Goal: Task Accomplishment & Management: Use online tool/utility

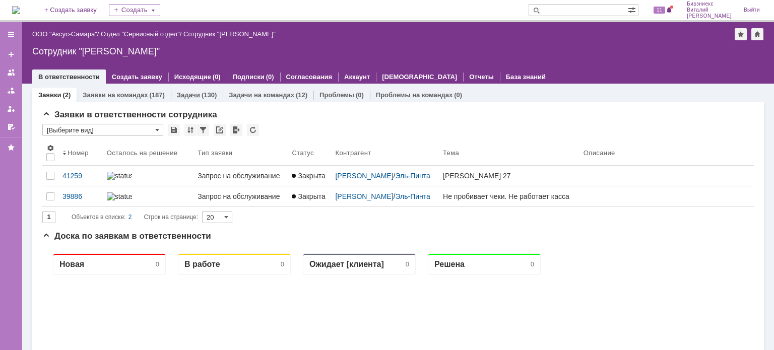
click at [197, 96] on link "Задачи" at bounding box center [188, 95] width 23 height 8
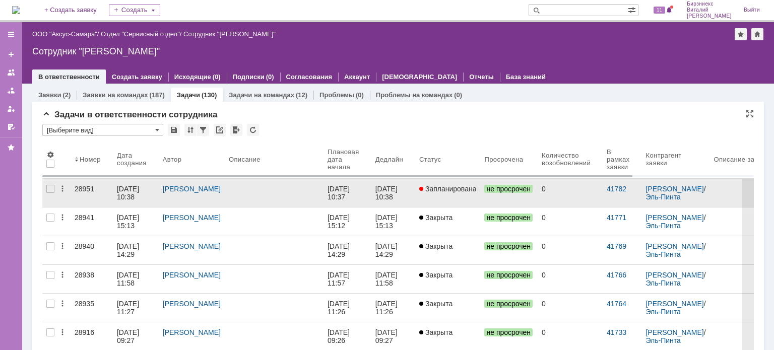
click at [276, 193] on div at bounding box center [274, 189] width 91 height 8
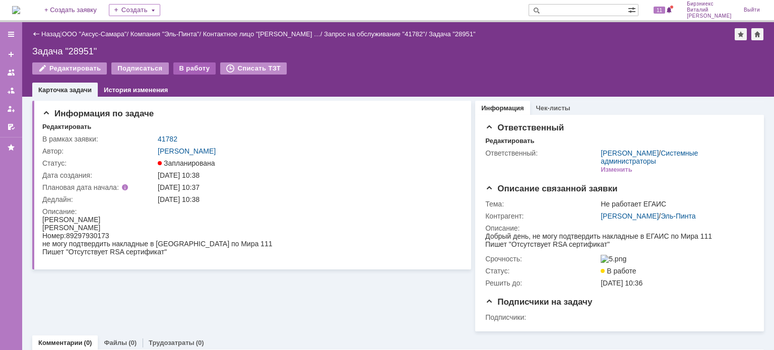
click at [181, 68] on div "В работу" at bounding box center [194, 69] width 43 height 12
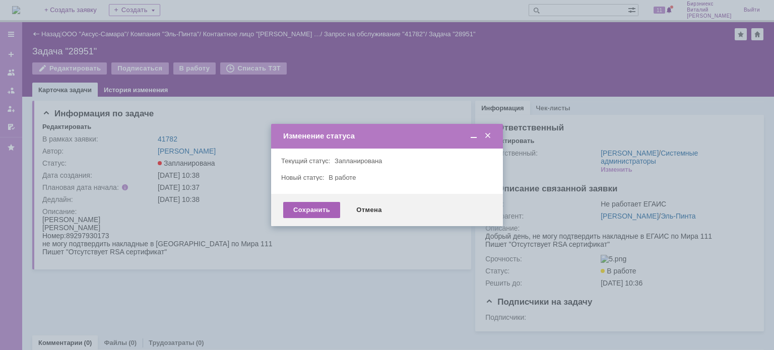
click at [317, 208] on div "Сохранить" at bounding box center [311, 210] width 57 height 16
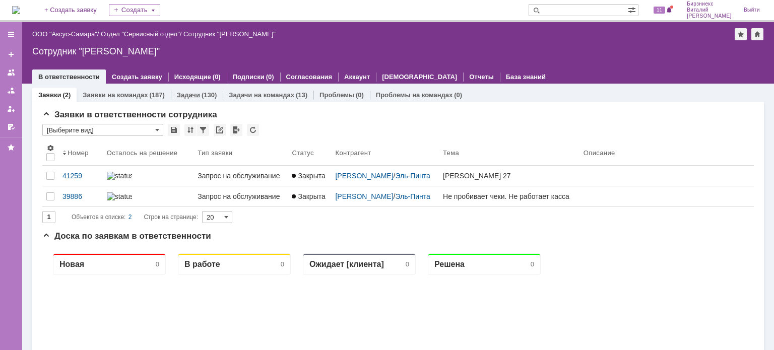
click at [205, 95] on div "(130)" at bounding box center [209, 95] width 15 height 8
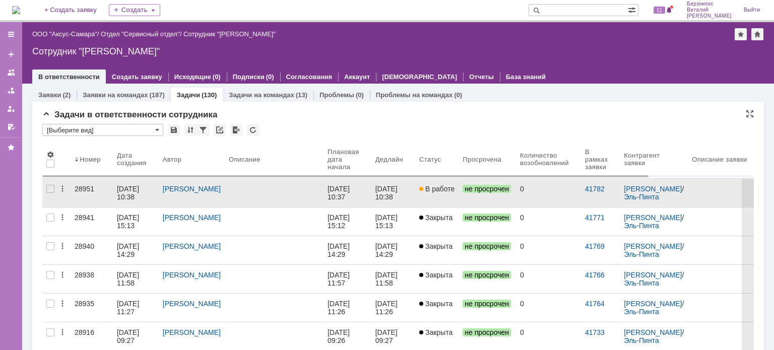
click at [208, 193] on div "[PERSON_NAME]" at bounding box center [192, 189] width 58 height 8
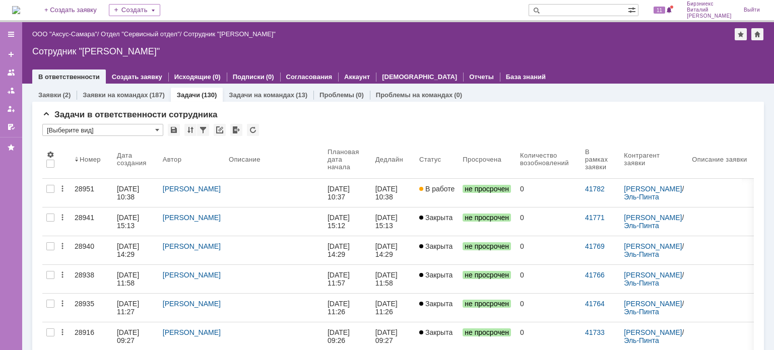
click at [93, 194] on link "28951" at bounding box center [92, 193] width 42 height 28
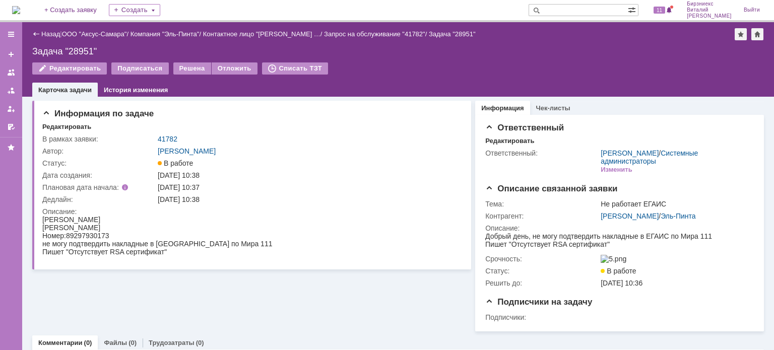
click at [254, 224] on html "[PERSON_NAME]: 89297930173 не могу подтвердить накладные в ЕГАИС по Мира 111 Пи…" at bounding box center [248, 236] width 412 height 40
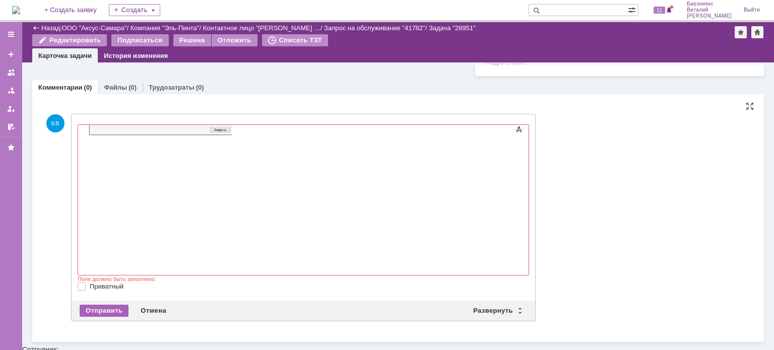
click at [120, 312] on div "Отправить" at bounding box center [104, 311] width 49 height 12
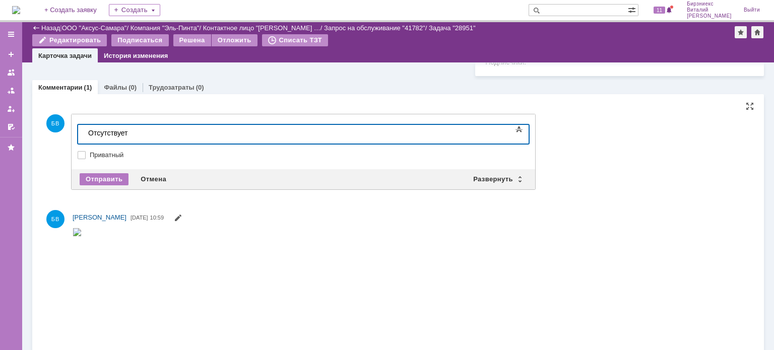
scroll to position [272, 0]
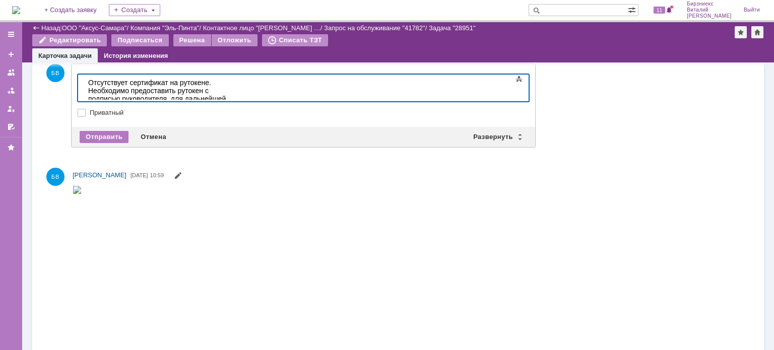
click at [107, 133] on div "Отправить Отмена Развернуть Свернуть" at bounding box center [304, 137] width 464 height 20
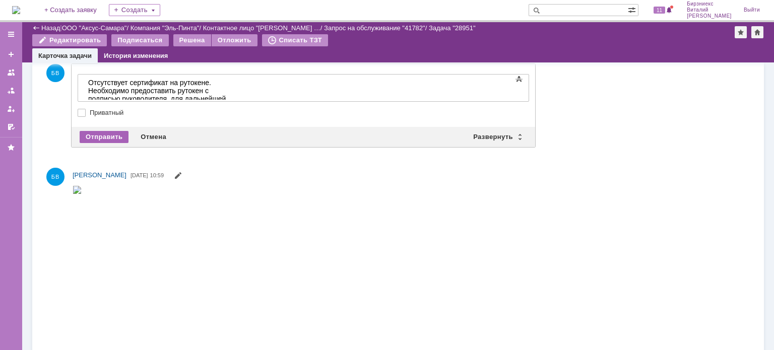
click at [109, 139] on div "Отправить" at bounding box center [104, 137] width 49 height 12
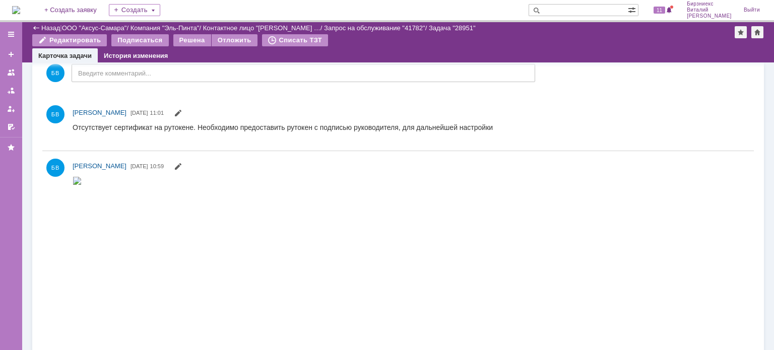
scroll to position [0, 0]
click at [48, 27] on link "Назад" at bounding box center [50, 28] width 19 height 8
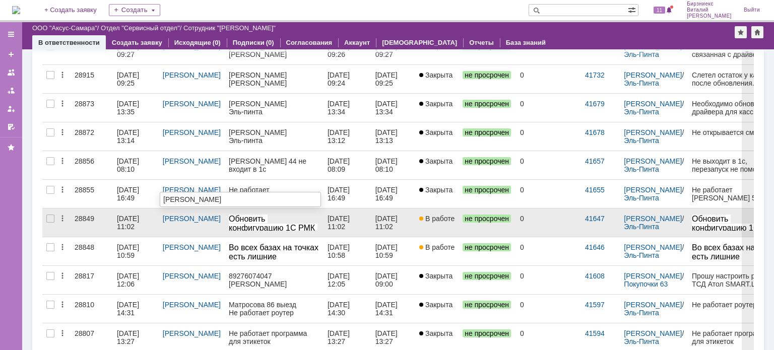
click at [202, 223] on div "[PERSON_NAME]" at bounding box center [192, 219] width 58 height 8
click at [138, 227] on div "[DATE] 11:02" at bounding box center [136, 223] width 38 height 16
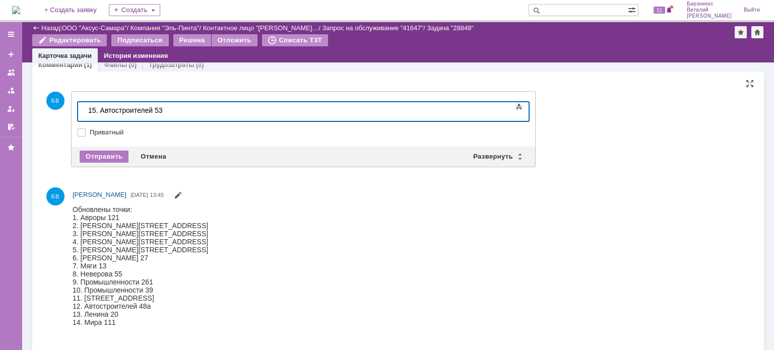
click at [421, 225] on html "Обновлены точки: 1. Авроры 121 2. [PERSON_NAME][STREET_ADDRESS]. [PERSON_NAME][…" at bounding box center [407, 265] width 669 height 121
click at [178, 113] on div "15. Автостроителей 53" at bounding box center [159, 110] width 143 height 8
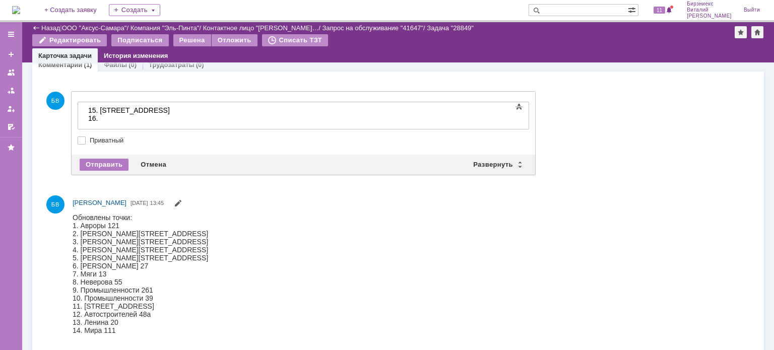
click at [114, 115] on div "16." at bounding box center [159, 118] width 143 height 8
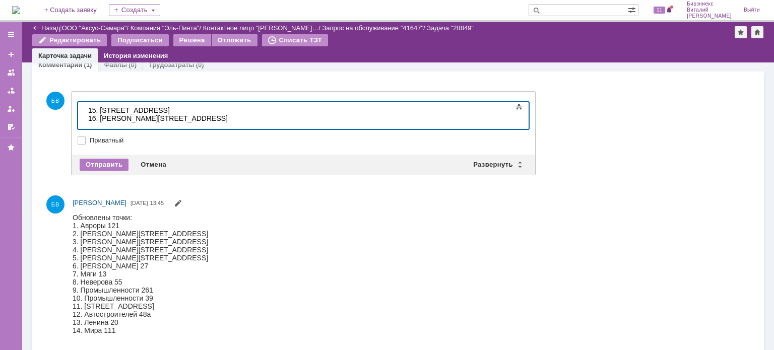
click at [119, 119] on div "16. [PERSON_NAME][STREET_ADDRESS]" at bounding box center [159, 118] width 143 height 8
click at [116, 118] on div "16. [PERSON_NAME][STREET_ADDRESS]" at bounding box center [159, 118] width 143 height 8
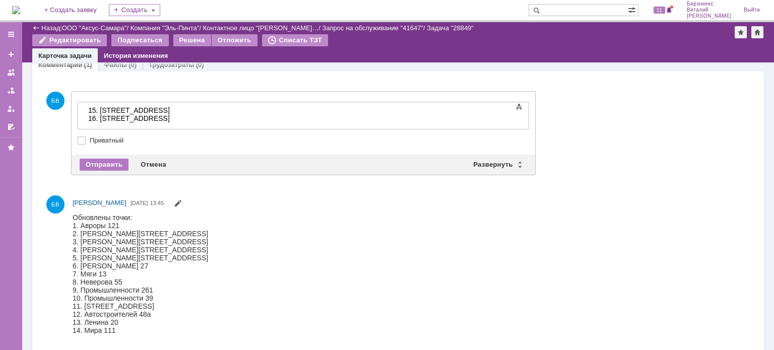
drag, startPoint x: 396, startPoint y: 121, endPoint x: 385, endPoint y: 121, distance: 11.1
click at [231, 121] on div "16. [STREET_ADDRESS]" at bounding box center [159, 118] width 143 height 8
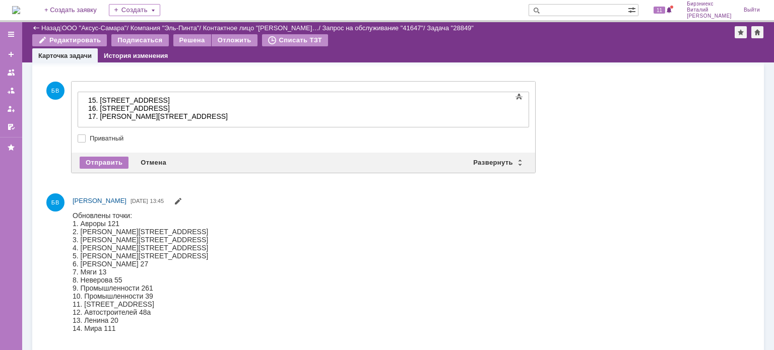
scroll to position [256, 0]
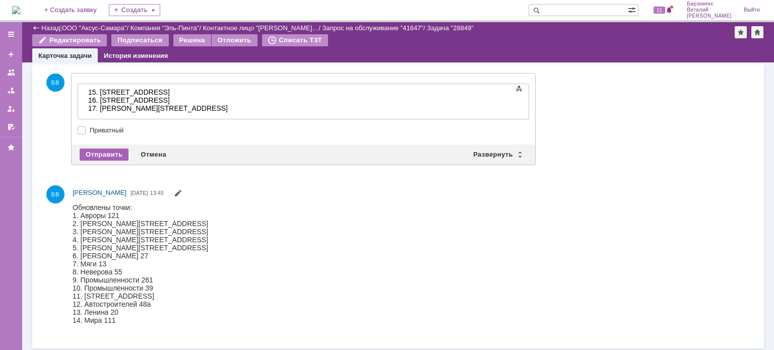
click at [119, 155] on div "Отправить" at bounding box center [104, 155] width 49 height 12
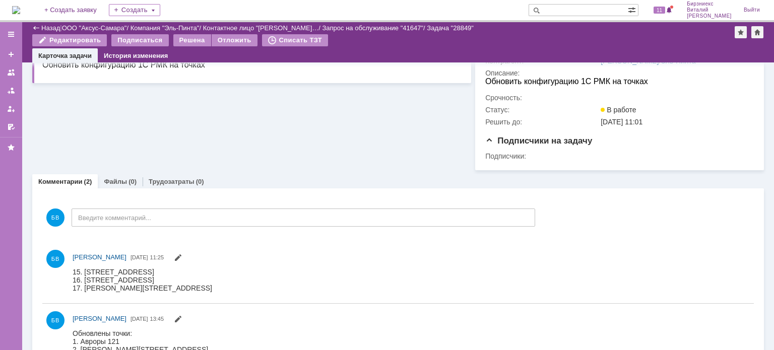
scroll to position [198, 0]
